Goal: Find specific page/section: Locate a particular part of the current website

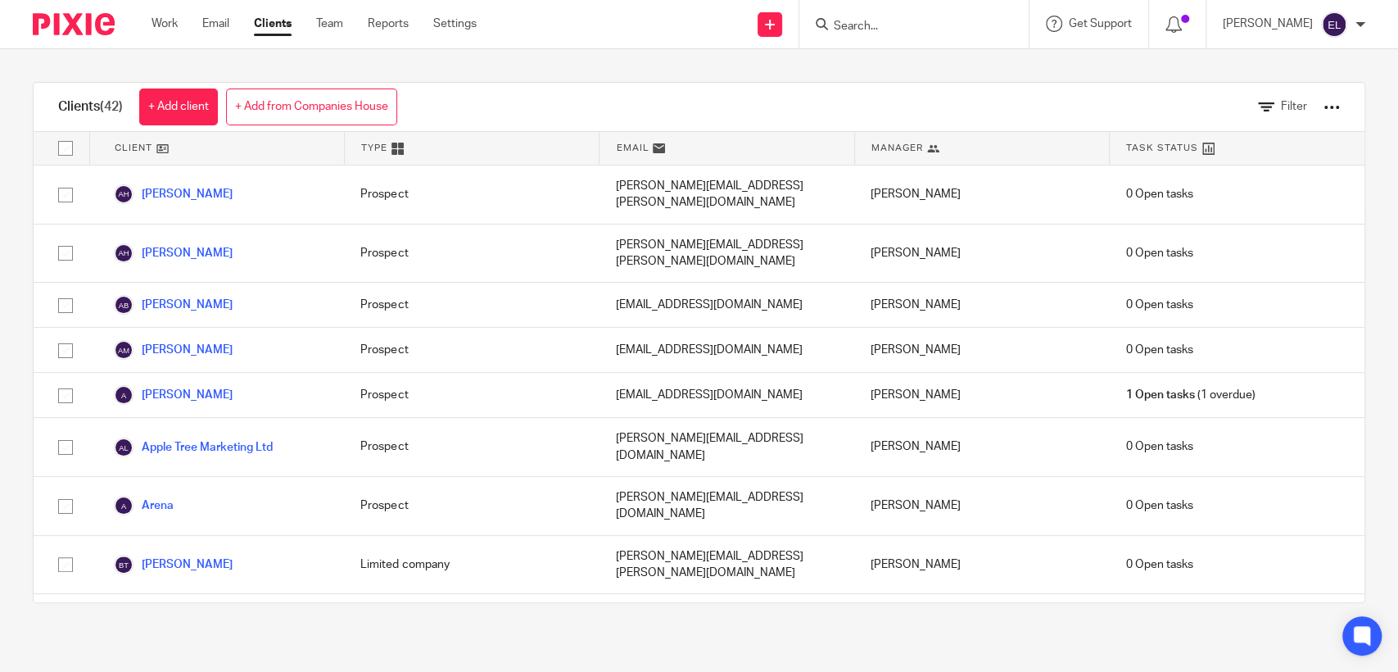
click at [874, 26] on input "Search" at bounding box center [905, 27] width 147 height 15
type input "patricia"
click button "submit" at bounding box center [0, 0] width 0 height 0
click at [908, 70] on link at bounding box center [930, 64] width 203 height 25
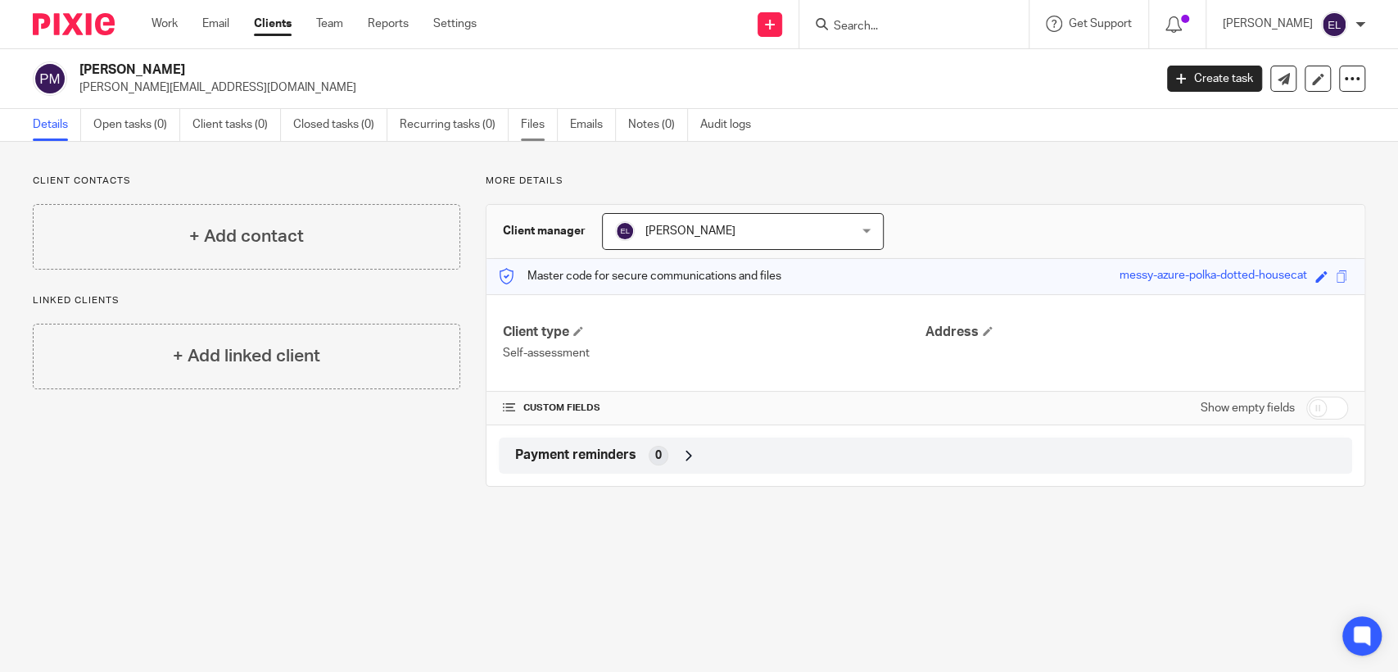
click at [536, 124] on link "Files" at bounding box center [539, 125] width 37 height 32
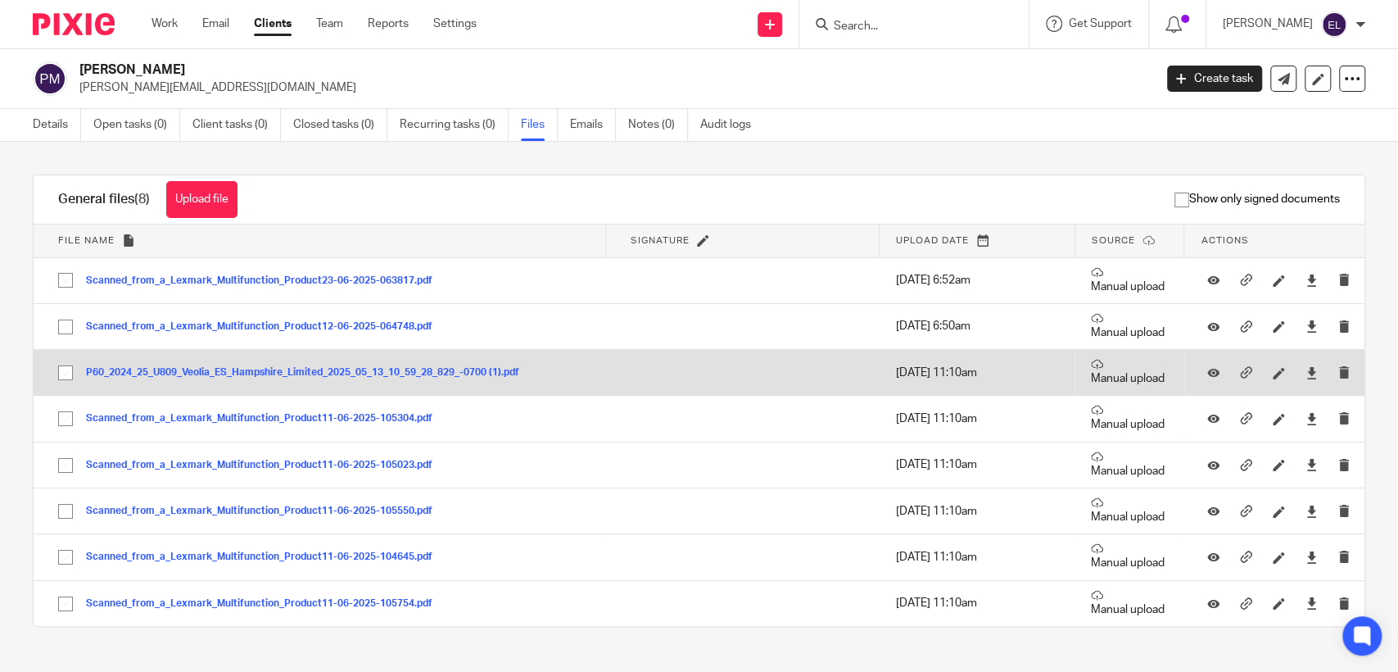
click at [324, 368] on button "P60_2024_25_U809_Veolia_ES_Hampshire_Limited_2025_05_13_10_59_28_829_-0700 (1).…" at bounding box center [309, 372] width 446 height 11
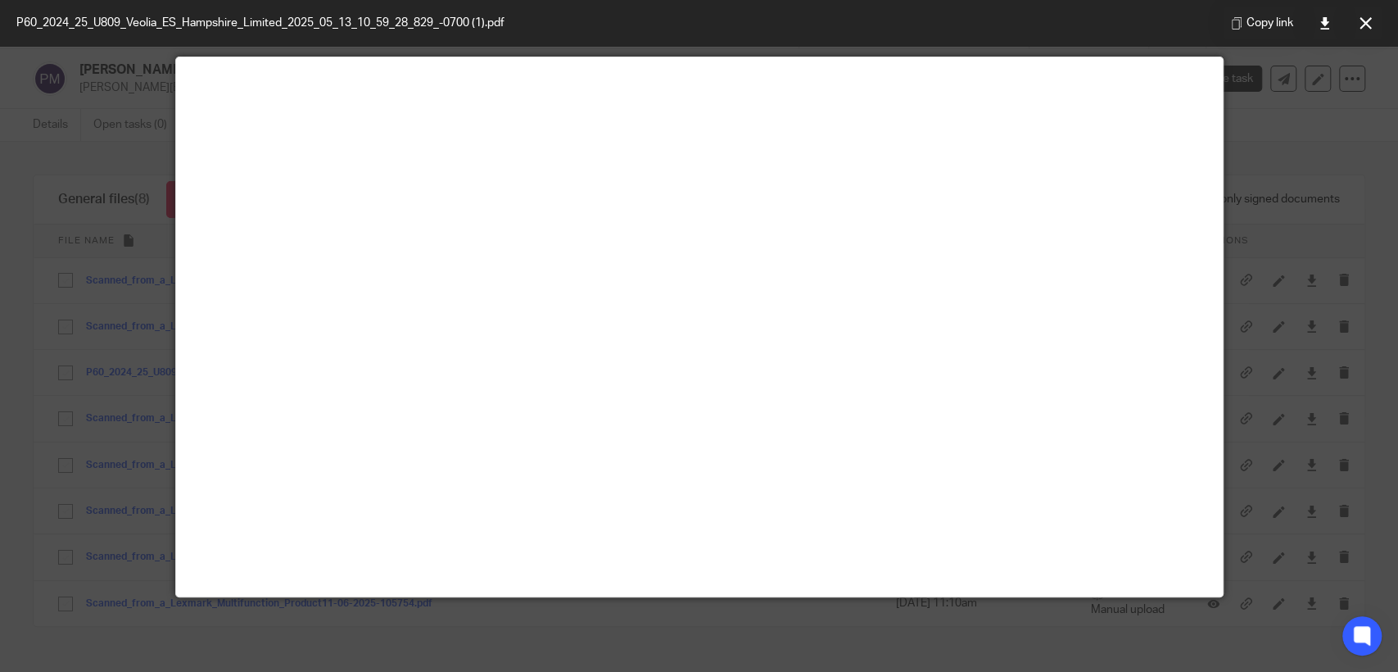
scroll to position [71, 0]
